Goal: Transaction & Acquisition: Register for event/course

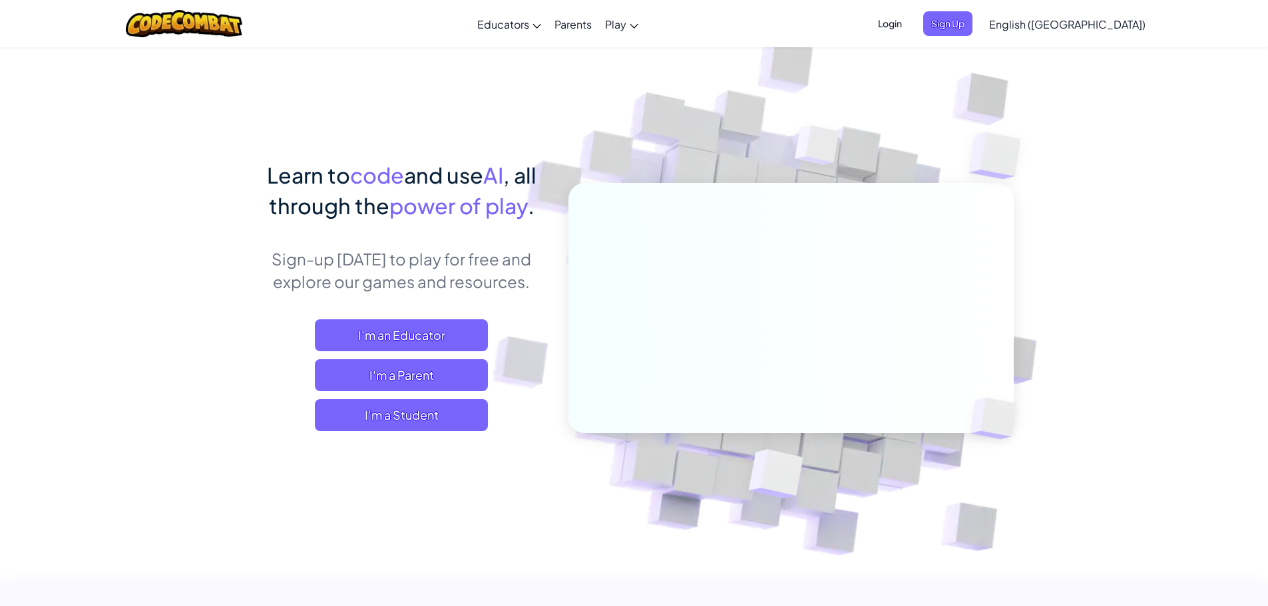
click at [910, 26] on span "Login" at bounding box center [890, 23] width 40 height 25
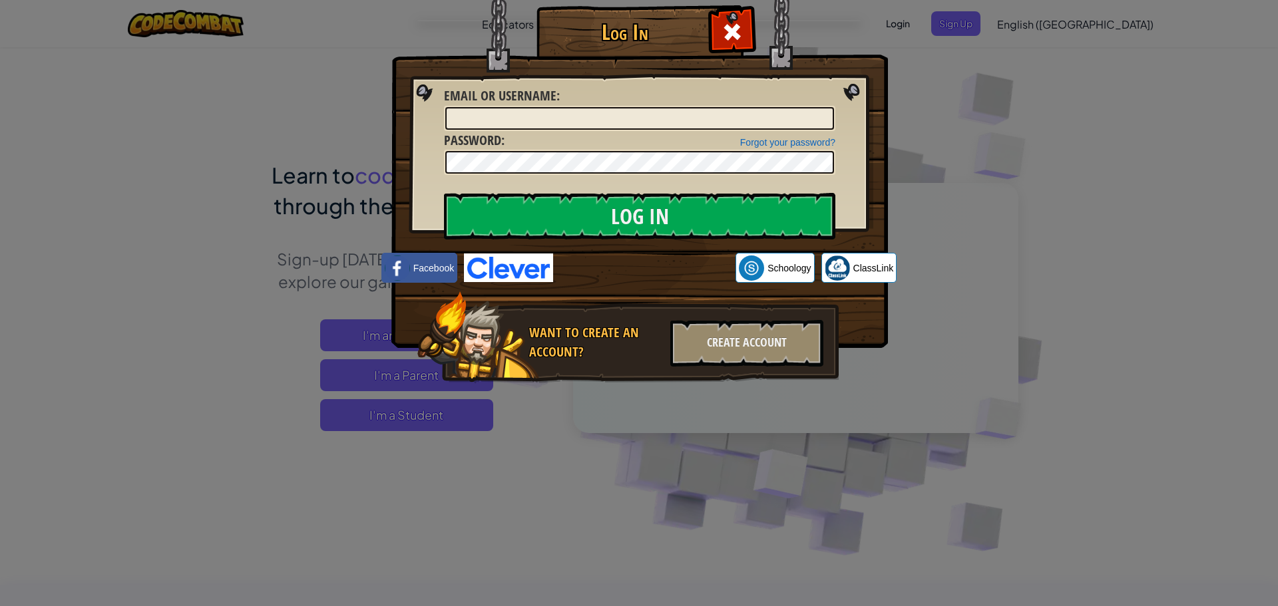
click at [1026, 32] on div "Log In Unknown Error Email or Username : Forgot your password? Password : Log I…" at bounding box center [639, 303] width 1278 height 606
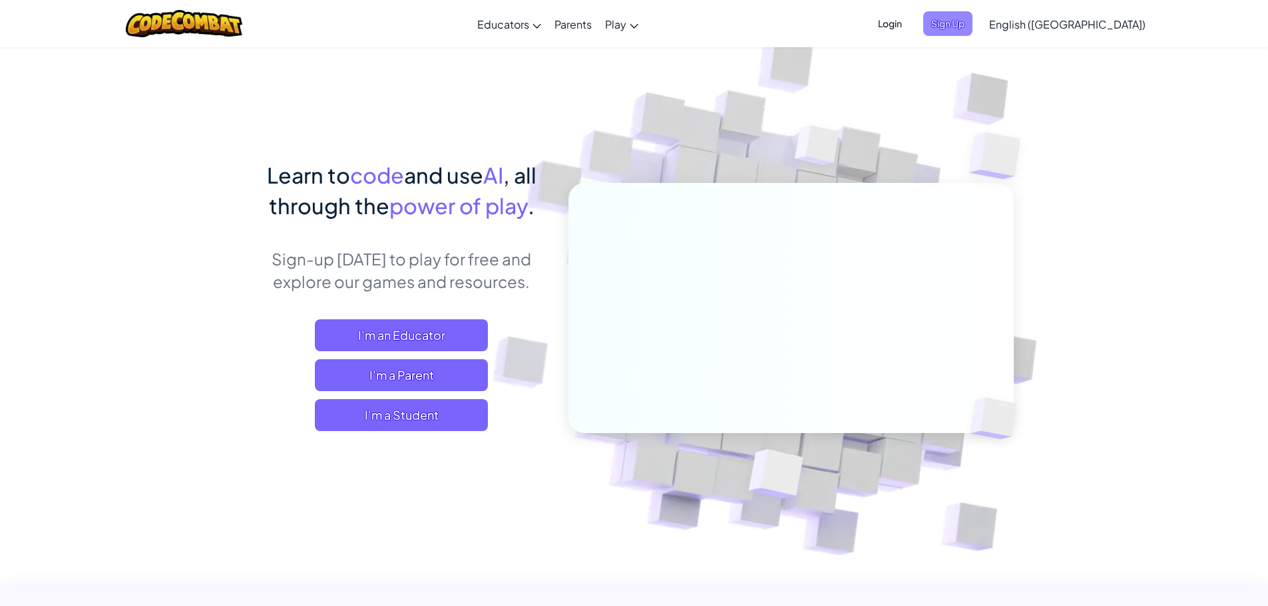
click at [972, 21] on span "Sign Up" at bounding box center [947, 23] width 49 height 25
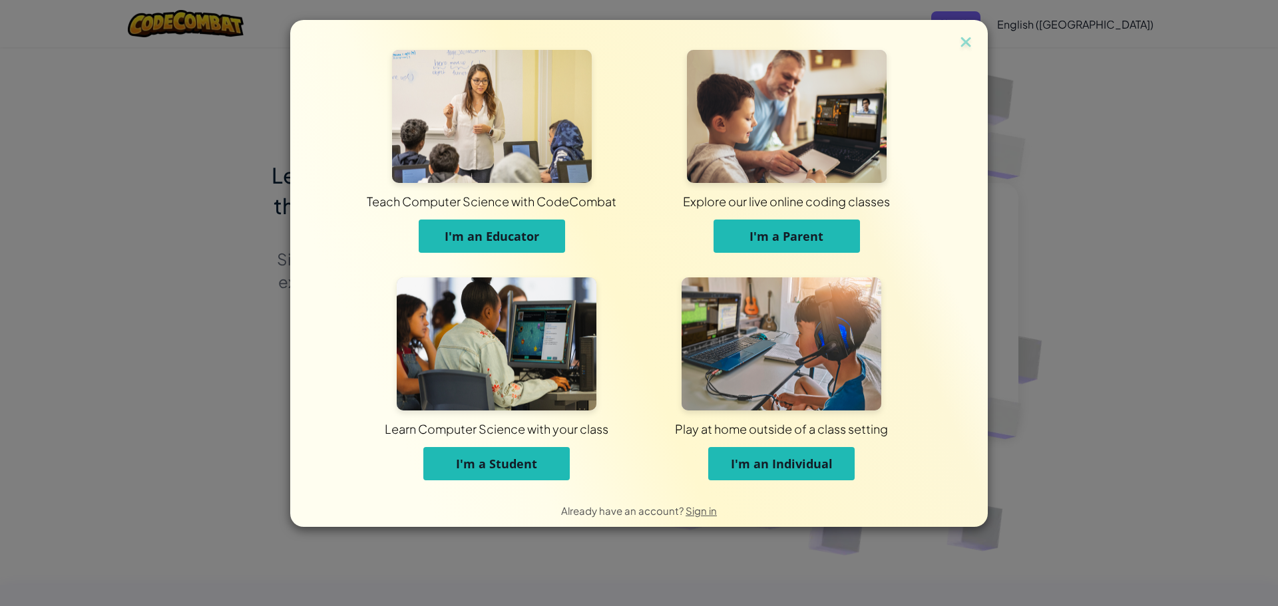
click at [1235, 132] on div "Teach Computer Science with CodeCombat I'm an Educator Explore our live online …" at bounding box center [639, 303] width 1278 height 606
click at [972, 48] on img at bounding box center [965, 43] width 17 height 20
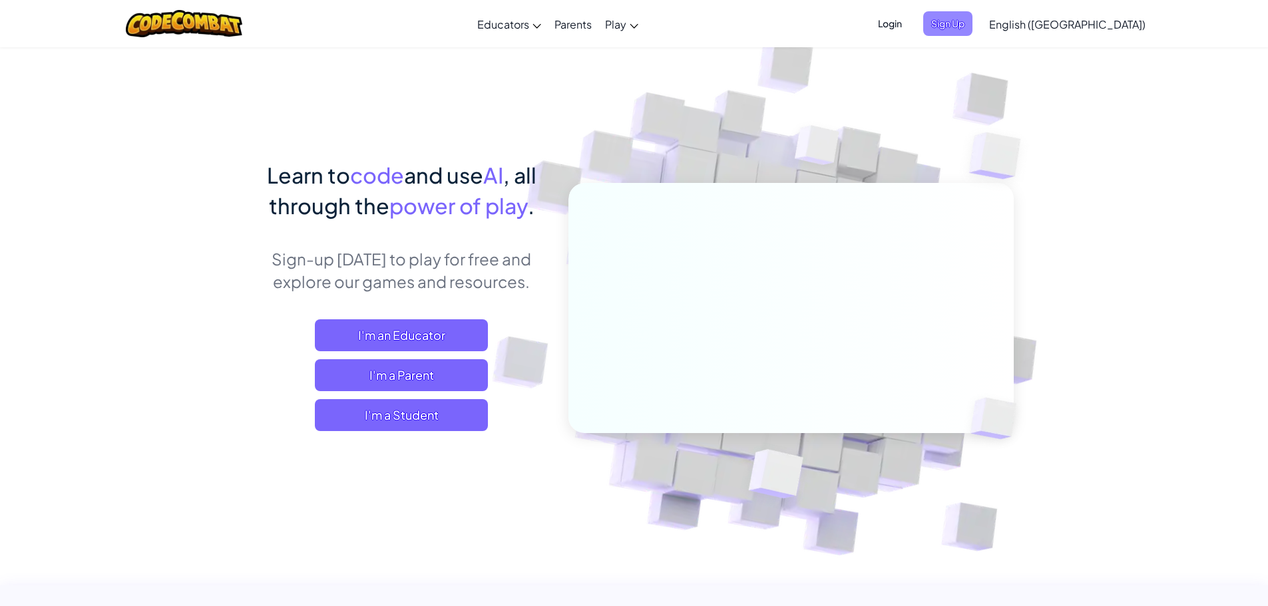
click at [972, 21] on span "Sign Up" at bounding box center [947, 23] width 49 height 25
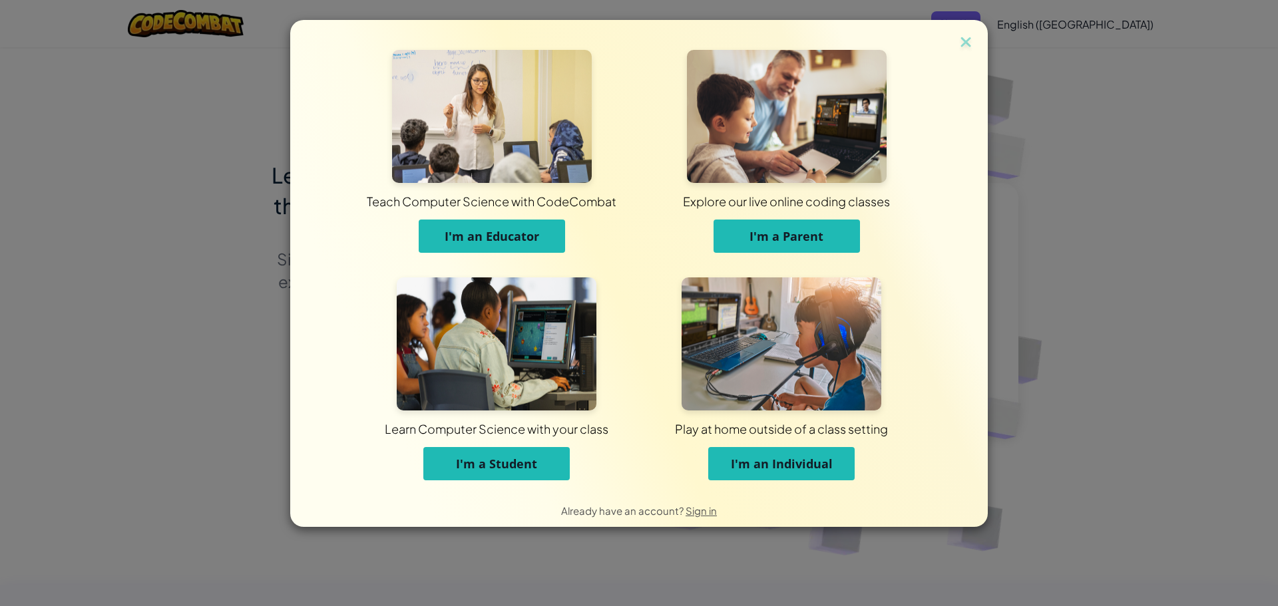
click at [487, 478] on button "I'm a Student" at bounding box center [496, 463] width 146 height 33
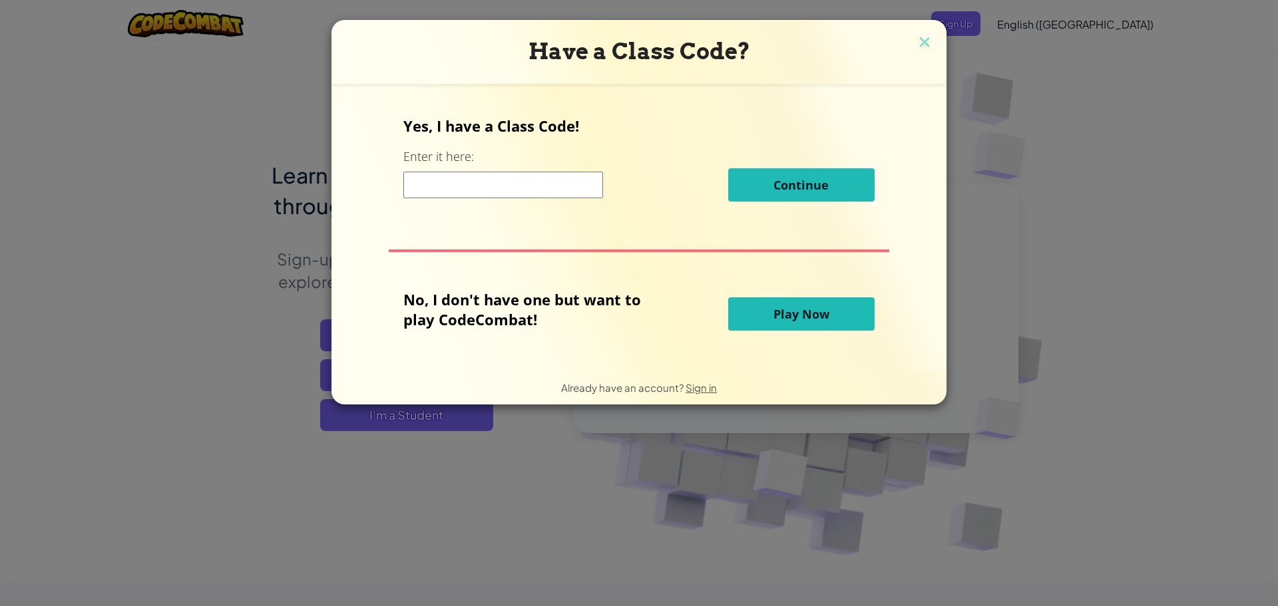
click at [538, 201] on div "Continue" at bounding box center [638, 184] width 471 height 33
click at [540, 196] on input at bounding box center [503, 185] width 200 height 27
click at [928, 48] on img at bounding box center [924, 43] width 17 height 20
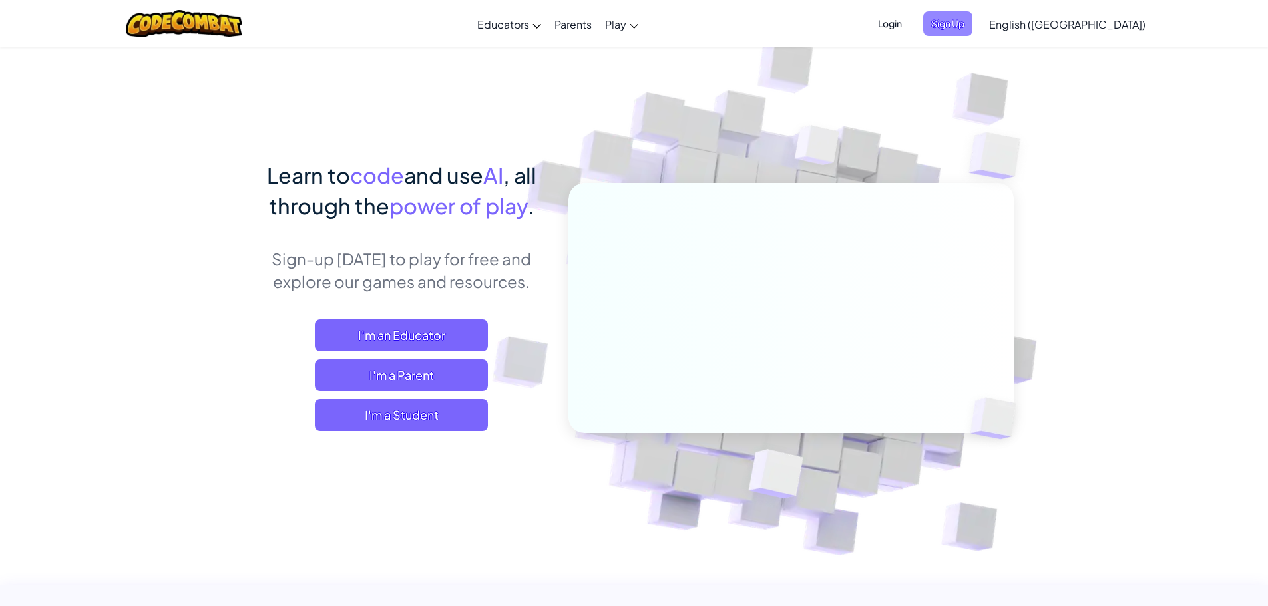
click at [972, 23] on span "Sign Up" at bounding box center [947, 23] width 49 height 25
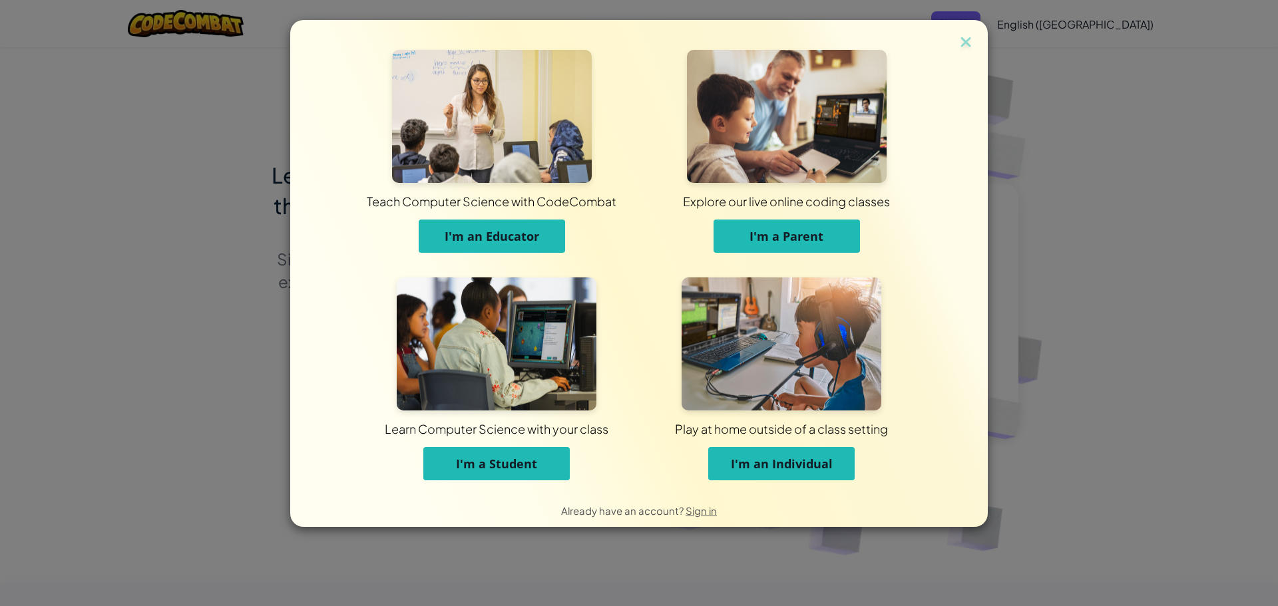
click at [973, 18] on div "Teach Computer Science with CodeCombat I'm an Educator Explore our live online …" at bounding box center [639, 303] width 1278 height 606
click at [970, 35] on img at bounding box center [965, 43] width 17 height 20
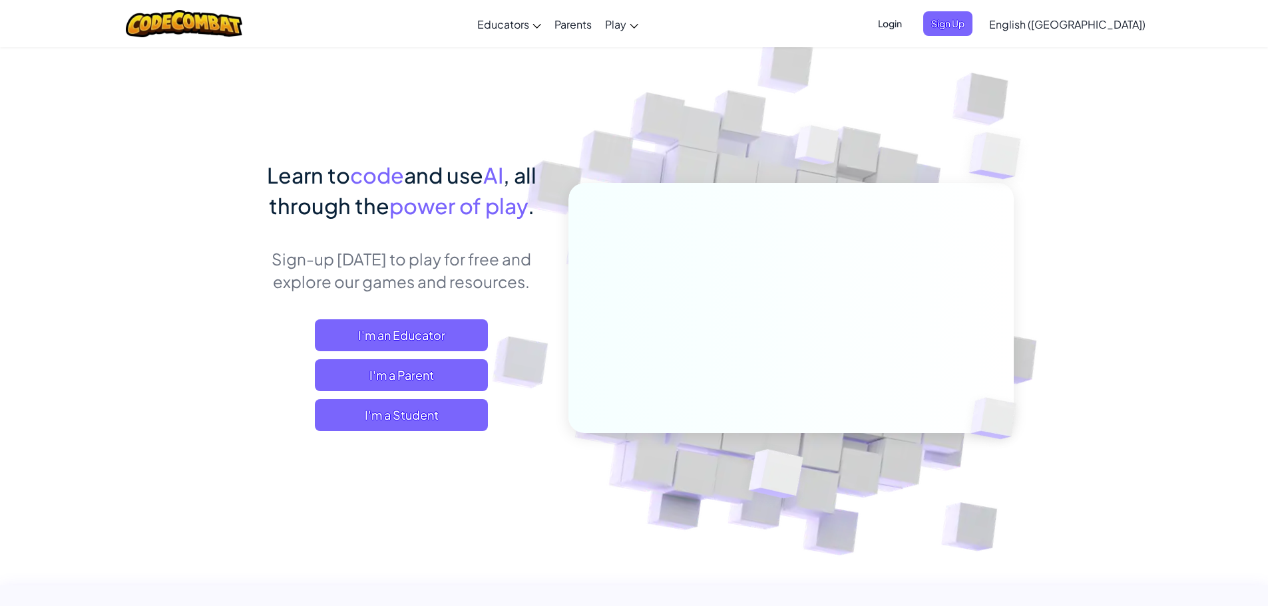
click at [910, 26] on span "Login" at bounding box center [890, 23] width 40 height 25
